Goal: Information Seeking & Learning: Find specific fact

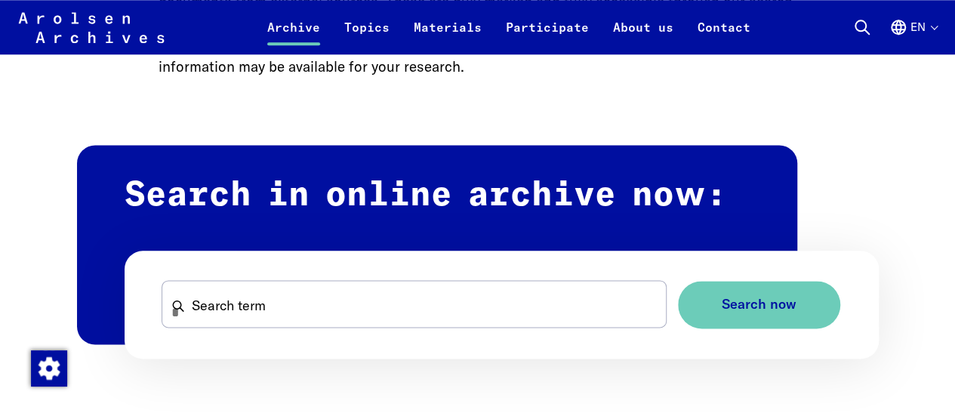
scroll to position [829, 0]
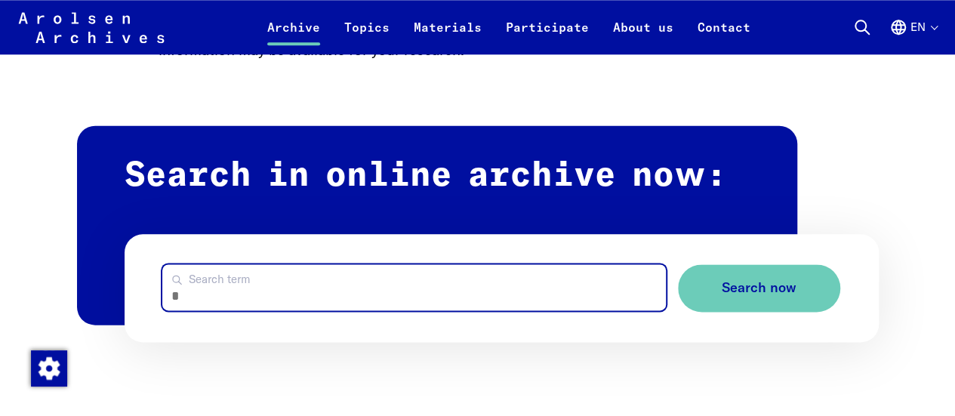
click at [325, 291] on input "Search term" at bounding box center [413, 287] width 503 height 46
paste input "********"
type input "********"
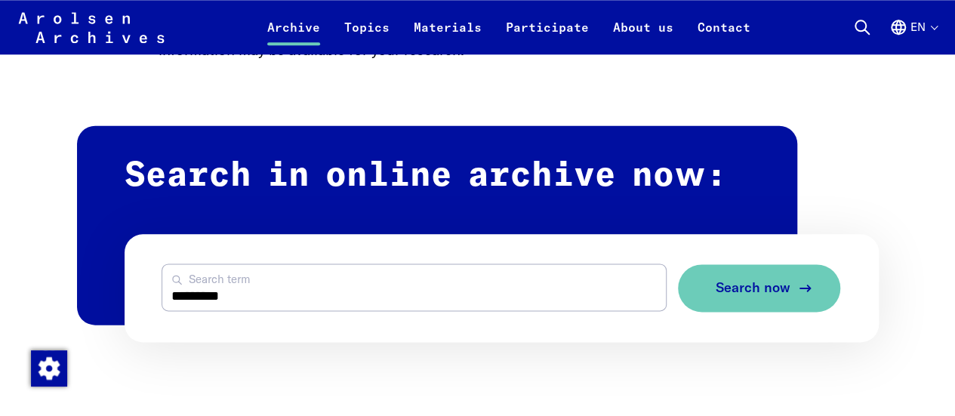
click at [773, 283] on span "Search now" at bounding box center [753, 288] width 75 height 16
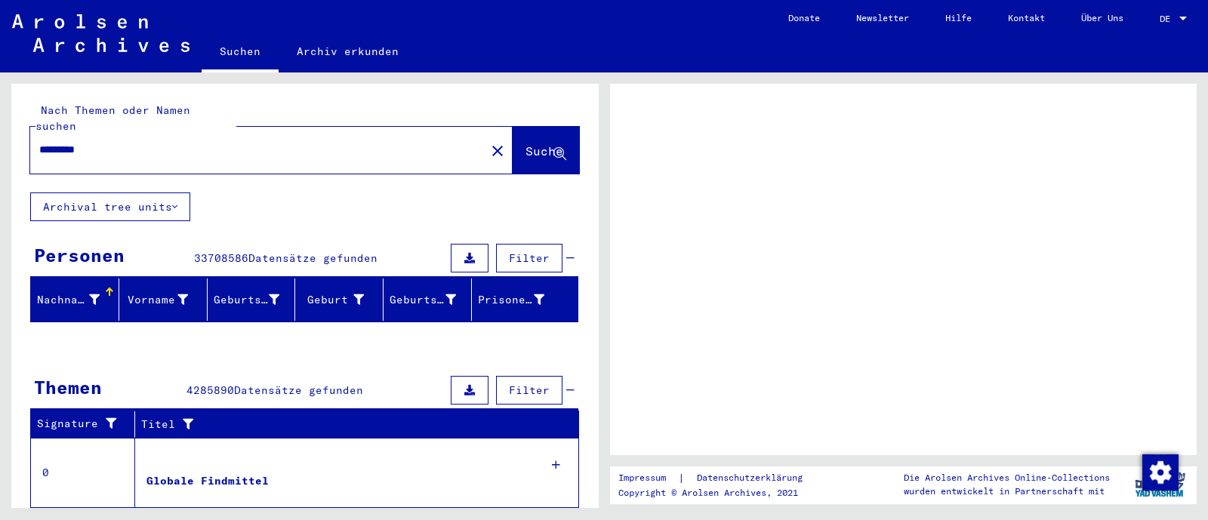
click at [531, 143] on span "Suche" at bounding box center [544, 150] width 38 height 15
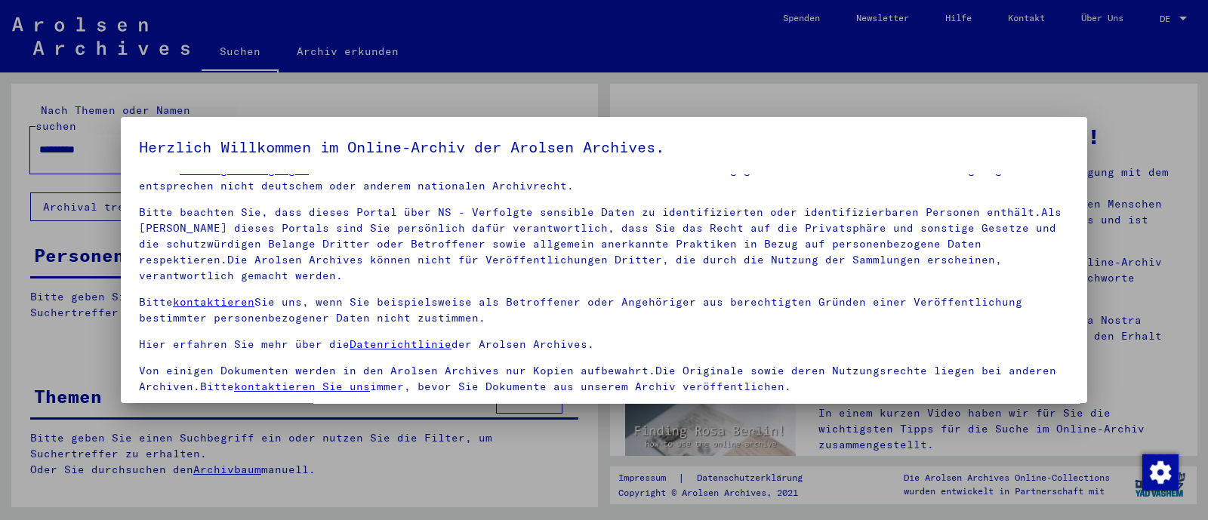
scroll to position [128, 0]
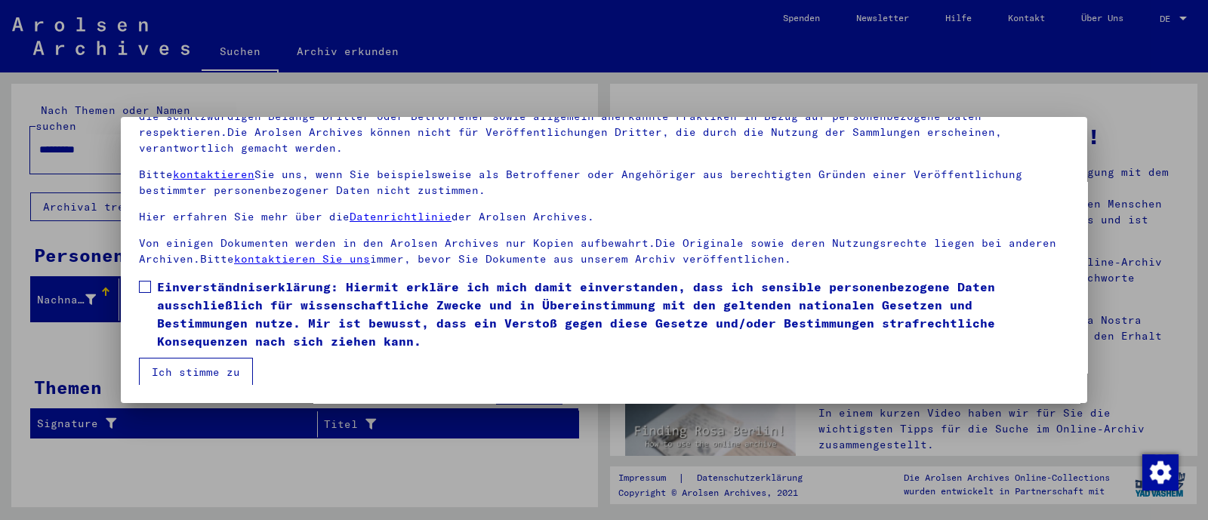
click at [144, 286] on span at bounding box center [145, 287] width 12 height 12
click at [216, 371] on button "Ich stimme zu" at bounding box center [196, 372] width 114 height 29
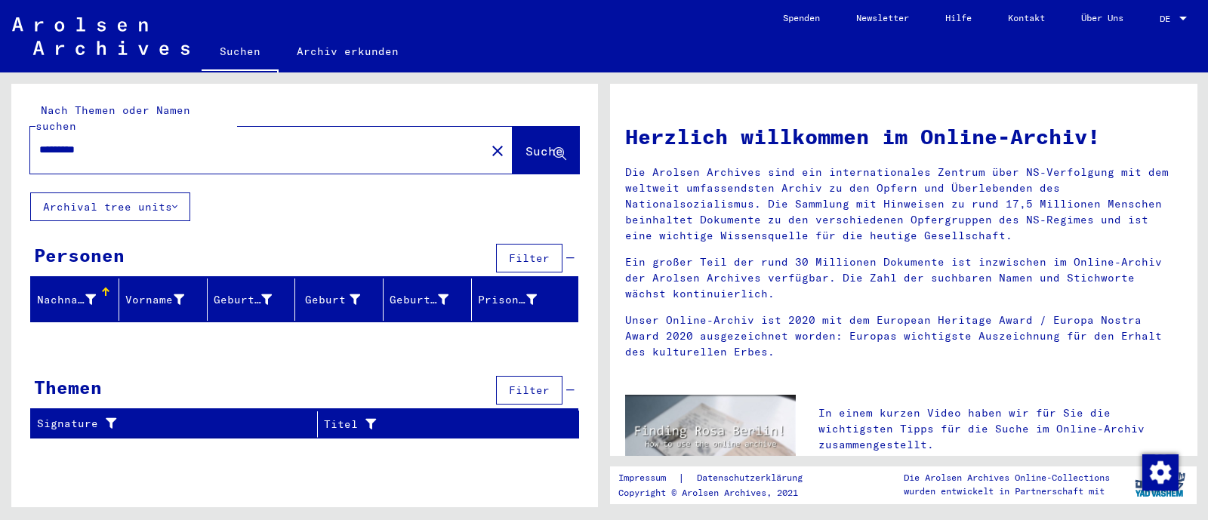
click at [193, 142] on input "********" at bounding box center [253, 150] width 428 height 16
click at [525, 143] on span "Suche" at bounding box center [544, 150] width 38 height 15
click at [131, 142] on input "********" at bounding box center [253, 150] width 428 height 16
drag, startPoint x: 126, startPoint y: 137, endPoint x: 0, endPoint y: 131, distance: 126.2
click at [0, 131] on div "Nach Themen oder Namen suchen ******** close Suche Archival tree units Personen…" at bounding box center [302, 289] width 604 height 435
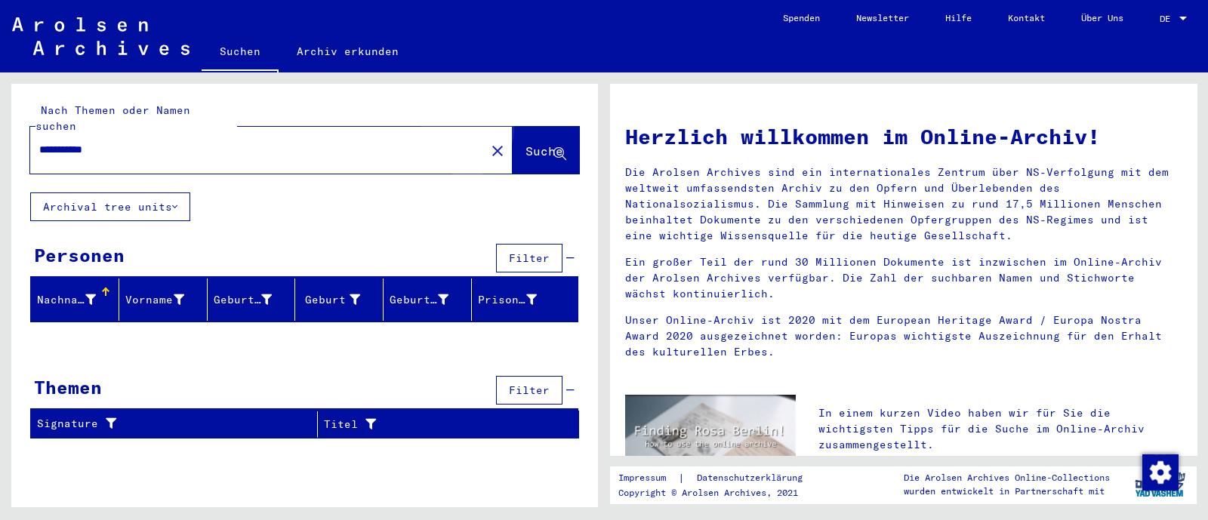
click at [525, 143] on span "Suche" at bounding box center [544, 150] width 38 height 15
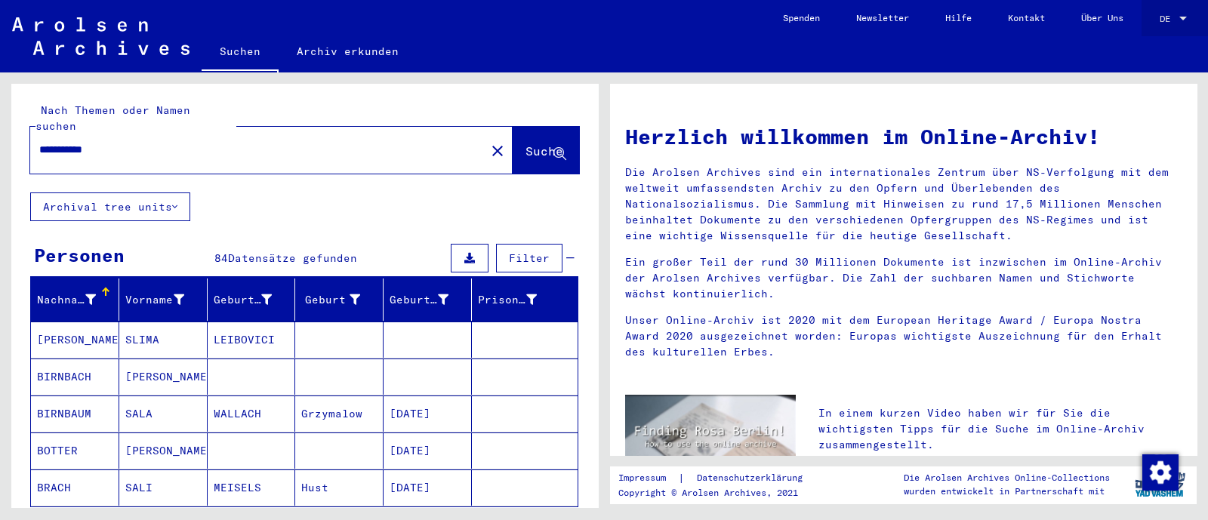
click at [1174, 14] on span "DE" at bounding box center [1167, 19] width 17 height 11
click at [1144, 15] on span "English" at bounding box center [1156, 27] width 61 height 27
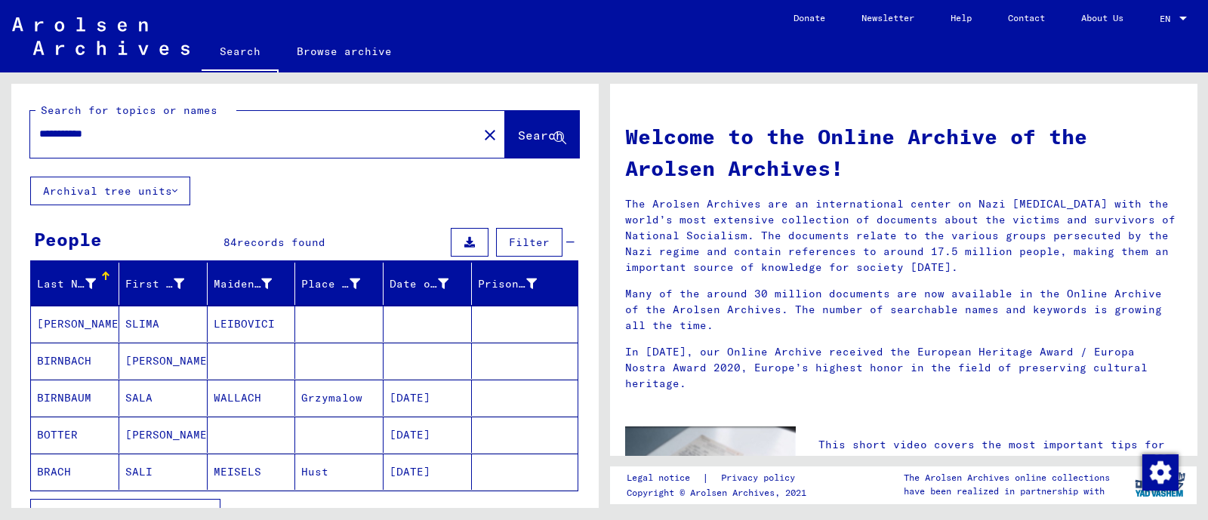
drag, startPoint x: 118, startPoint y: 141, endPoint x: 10, endPoint y: 141, distance: 107.9
click at [10, 141] on div "**********" at bounding box center [302, 289] width 604 height 435
type input "**********"
click at [518, 132] on span "Search" at bounding box center [540, 135] width 45 height 15
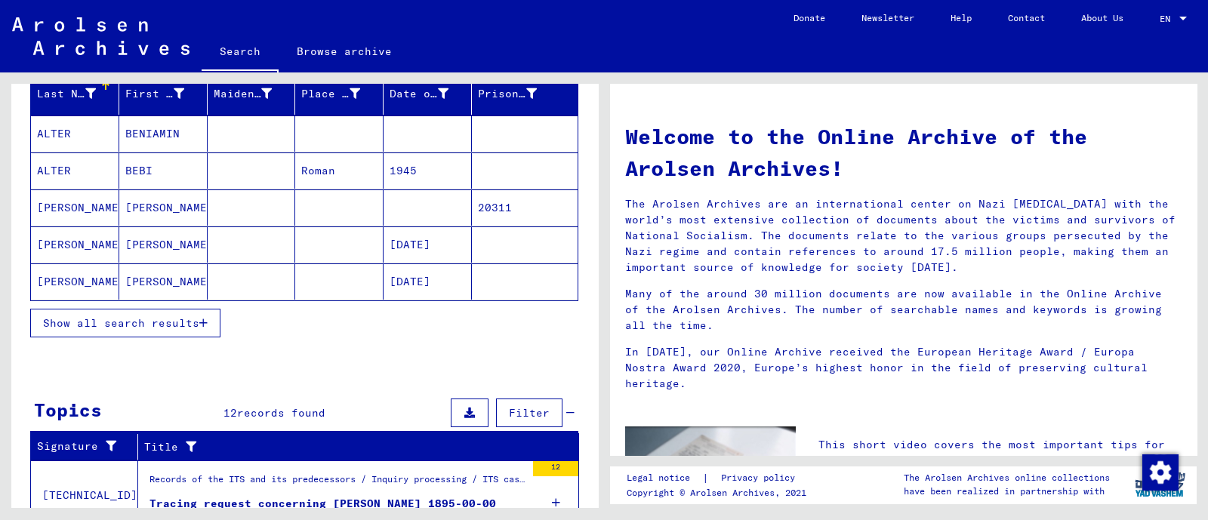
scroll to position [192, 0]
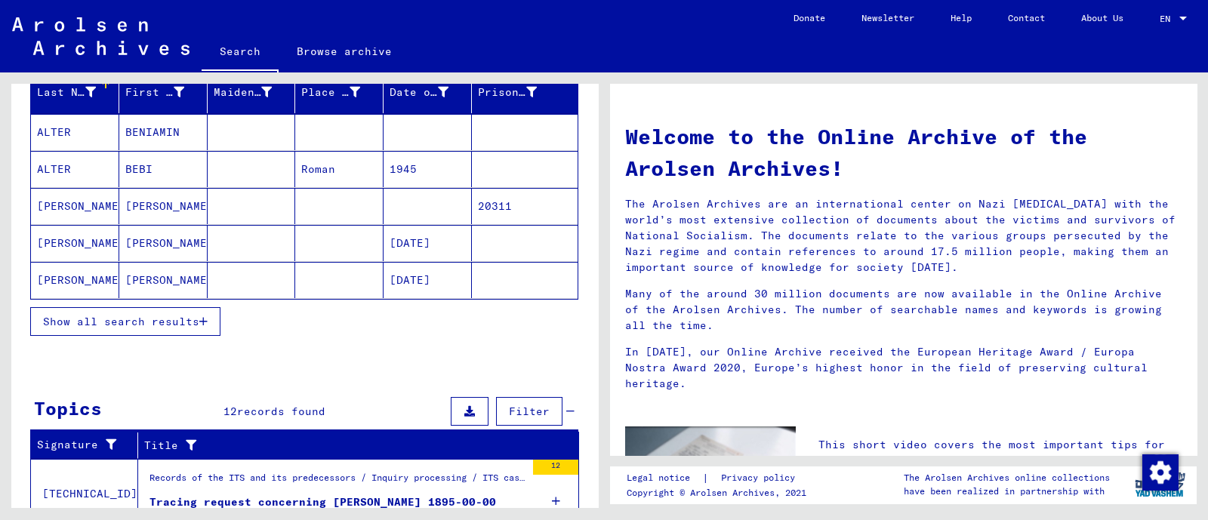
click at [173, 319] on span "Show all search results" at bounding box center [121, 322] width 156 height 14
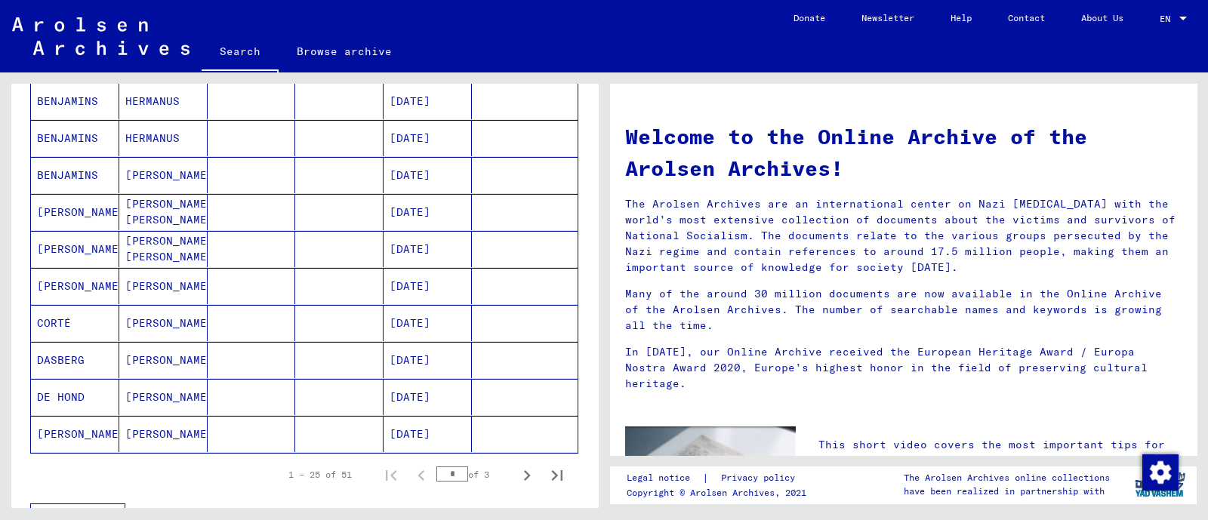
scroll to position [774, 0]
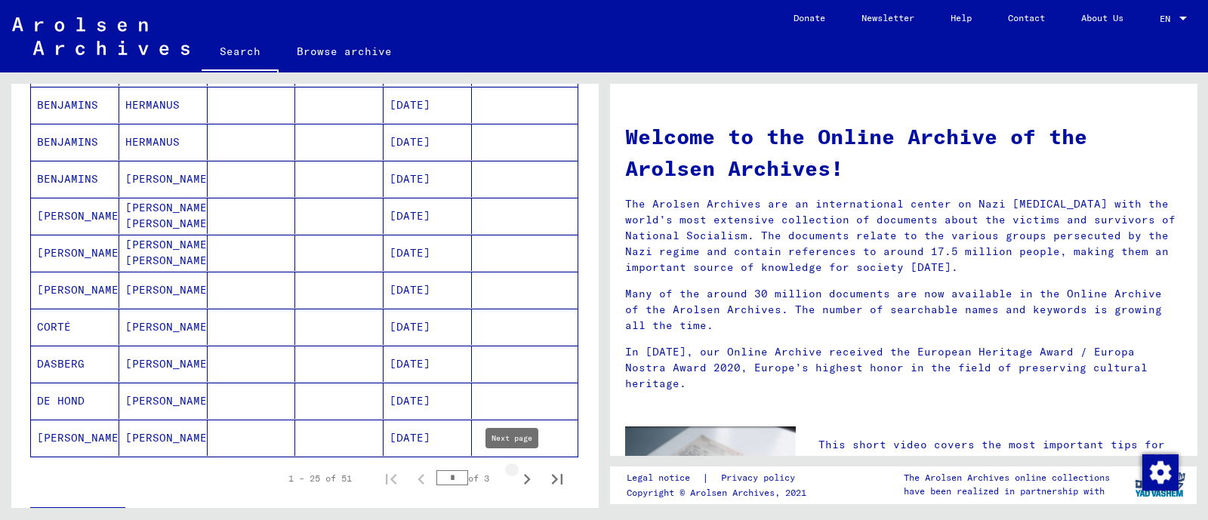
click at [524, 477] on icon "Next page" at bounding box center [527, 479] width 7 height 11
type input "*"
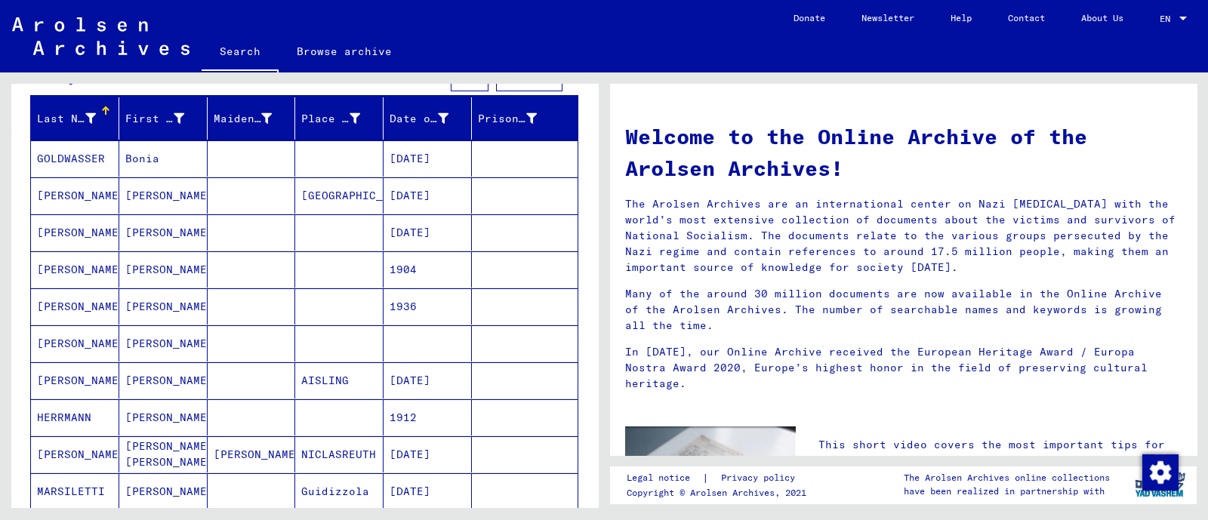
scroll to position [165, 0]
click at [56, 198] on mat-cell "HERMAN" at bounding box center [75, 195] width 88 height 36
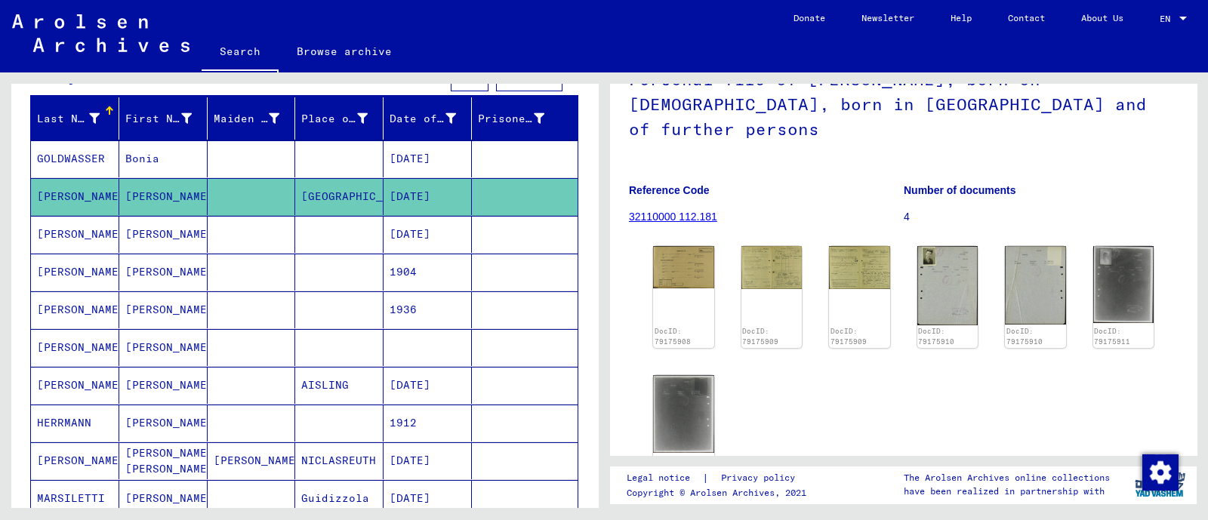
scroll to position [137, 0]
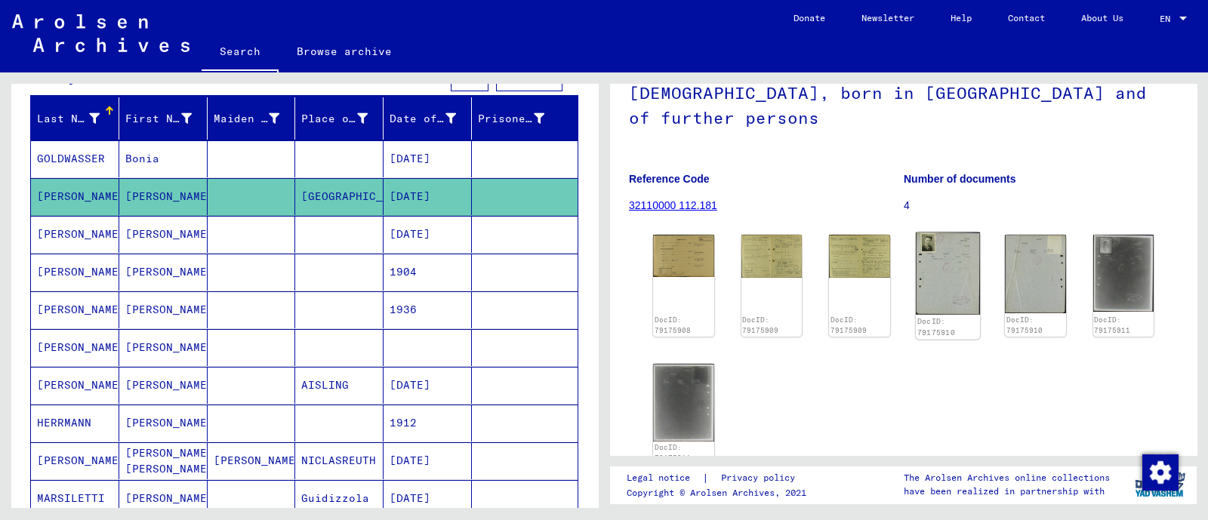
click at [955, 242] on img at bounding box center [947, 273] width 64 height 83
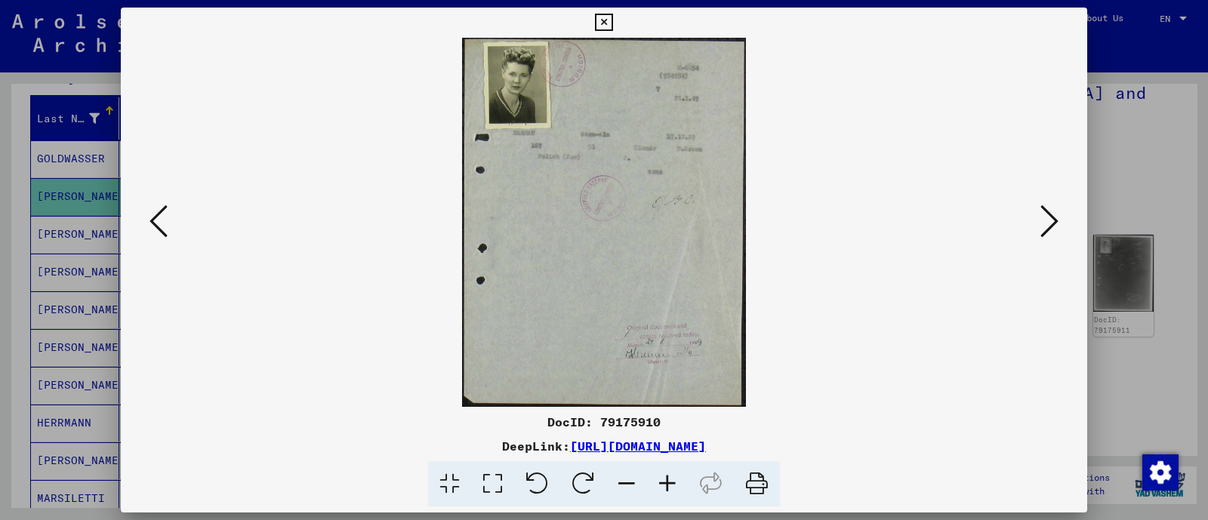
click at [1046, 214] on icon at bounding box center [1049, 221] width 18 height 36
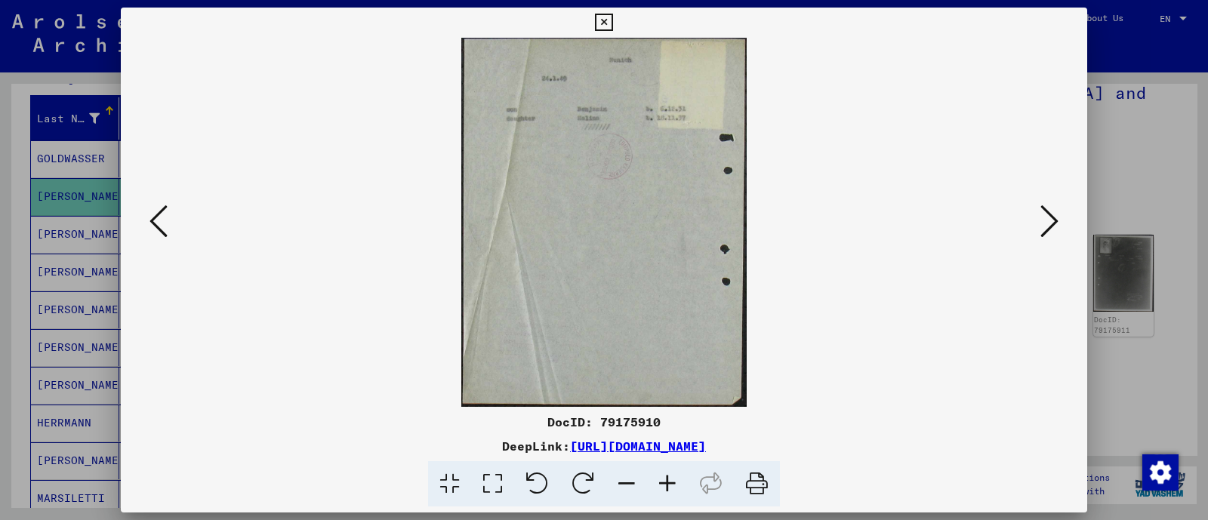
click at [1048, 217] on icon at bounding box center [1049, 221] width 18 height 36
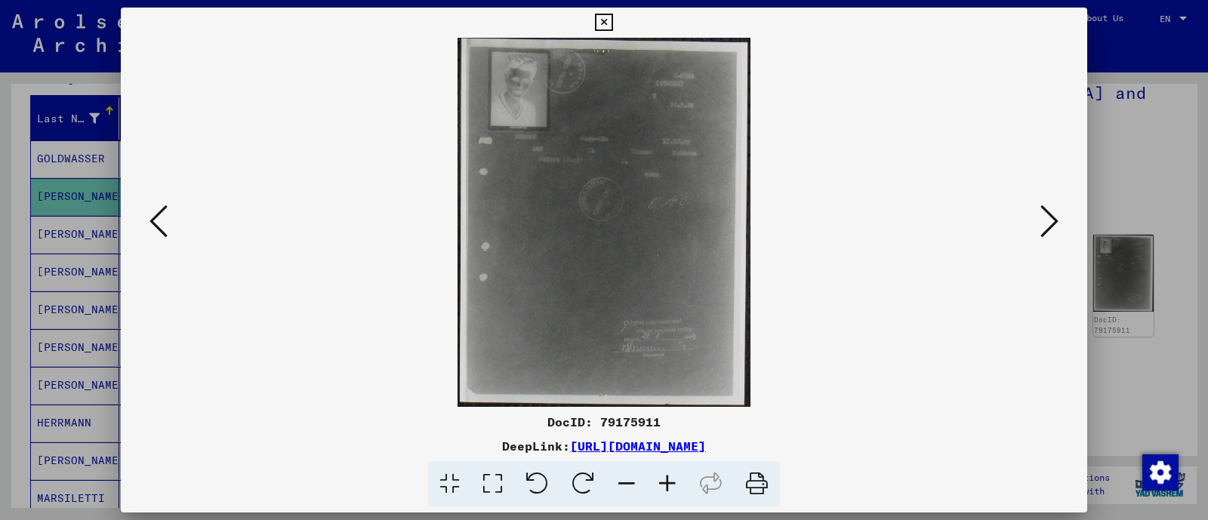
click at [1049, 217] on icon at bounding box center [1049, 221] width 18 height 36
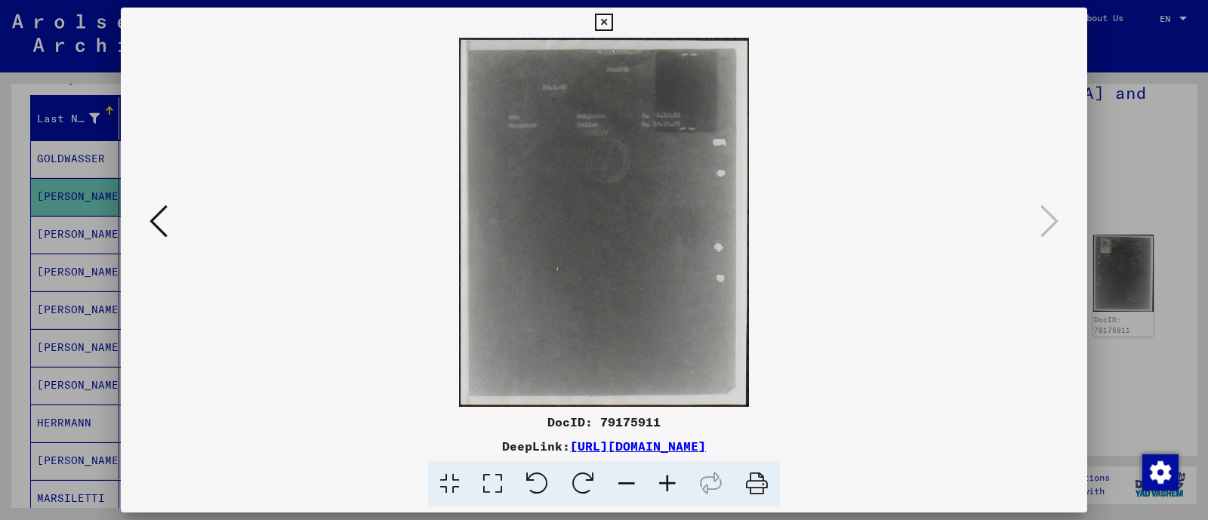
click at [150, 220] on icon at bounding box center [158, 221] width 18 height 36
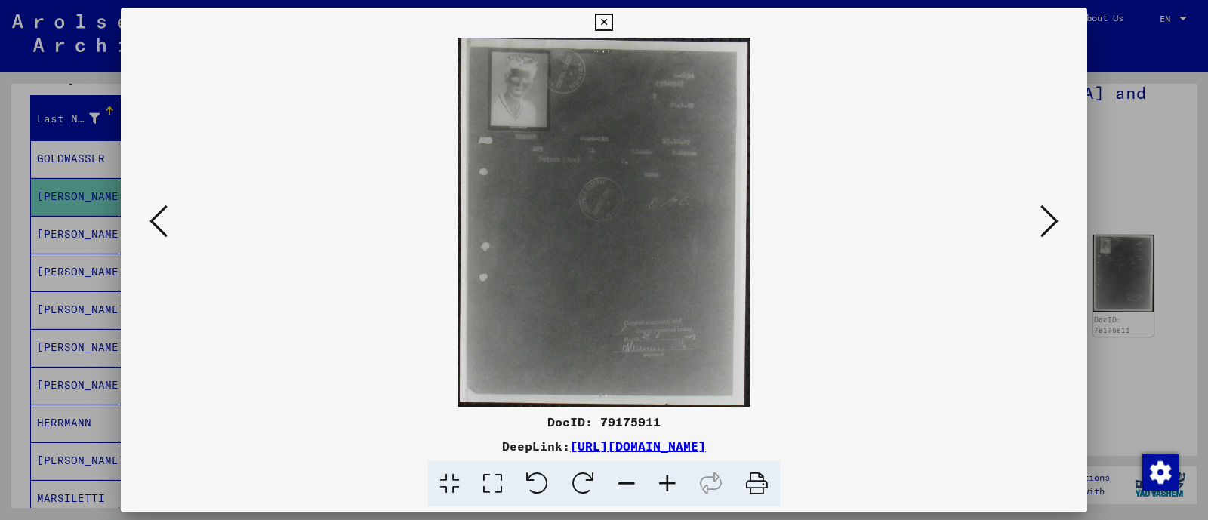
click at [150, 220] on icon at bounding box center [158, 221] width 18 height 36
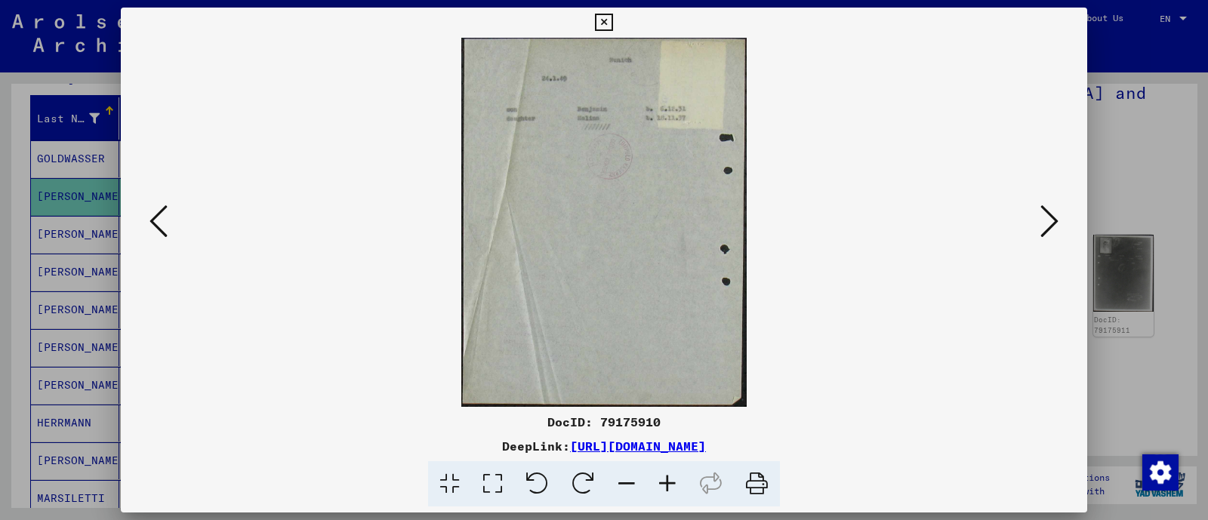
click at [150, 220] on icon at bounding box center [158, 221] width 18 height 36
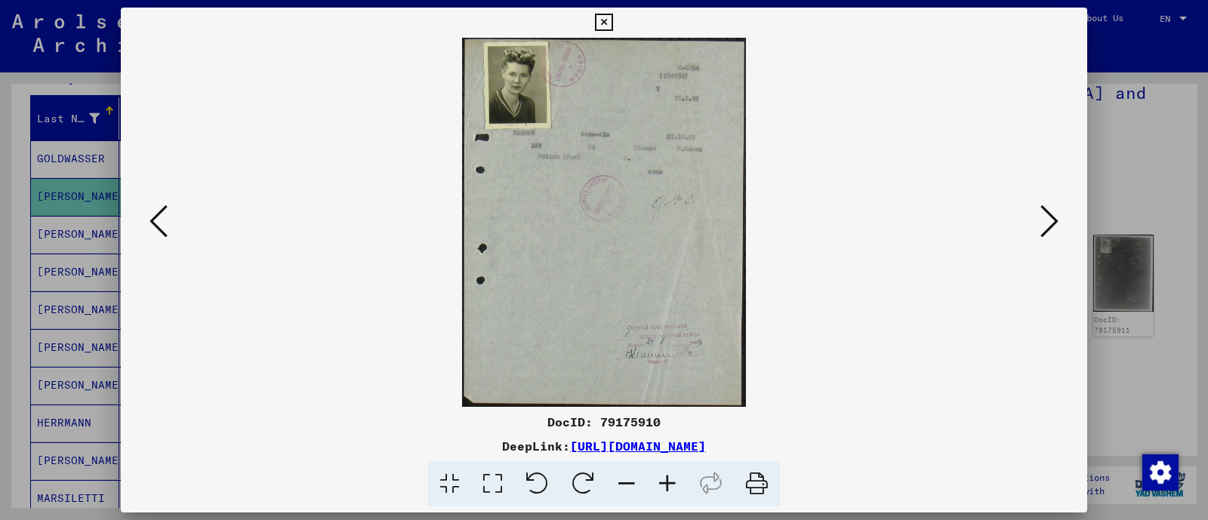
click at [150, 220] on icon at bounding box center [158, 221] width 18 height 36
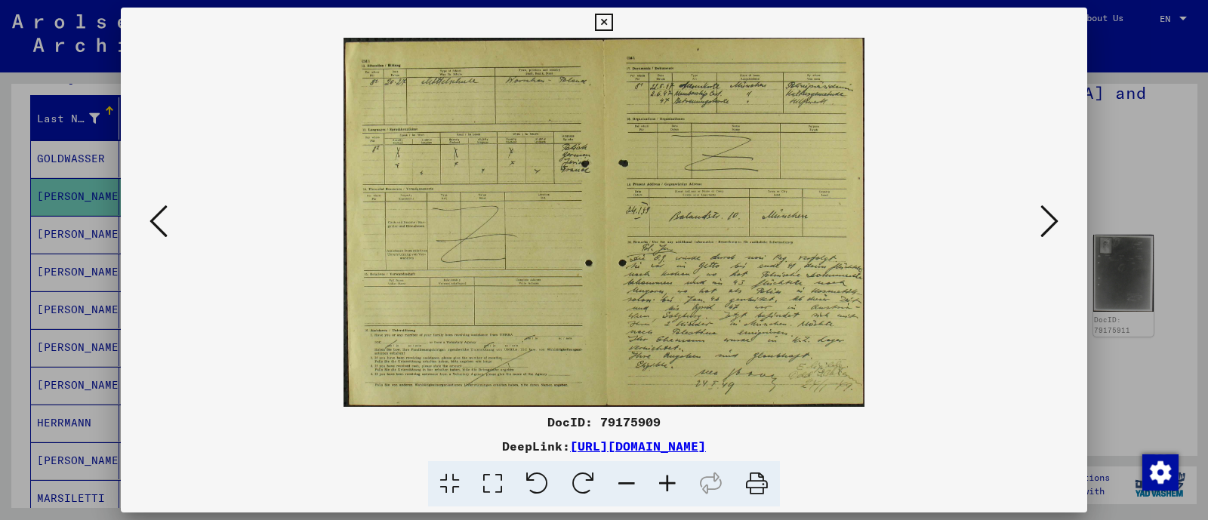
click at [154, 222] on icon at bounding box center [158, 221] width 18 height 36
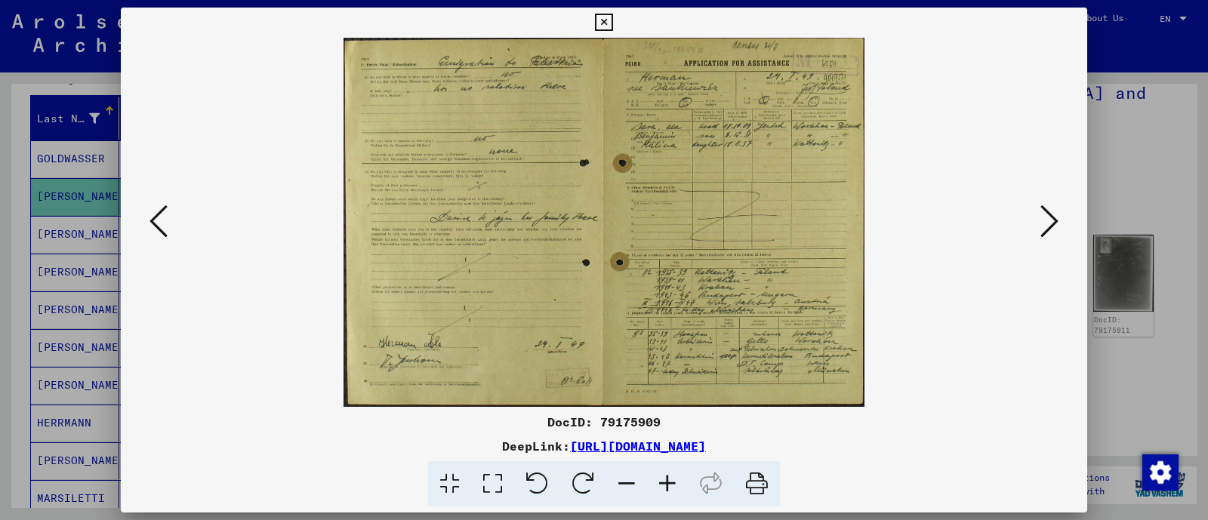
click at [154, 217] on icon at bounding box center [158, 221] width 18 height 36
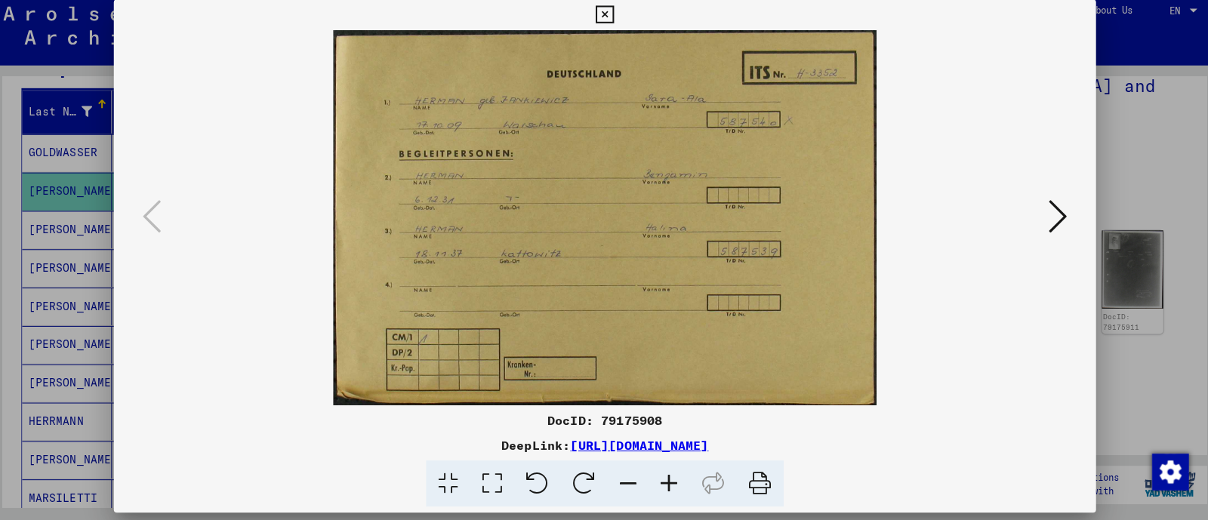
scroll to position [0, 0]
